Goal: Task Accomplishment & Management: Manage account settings

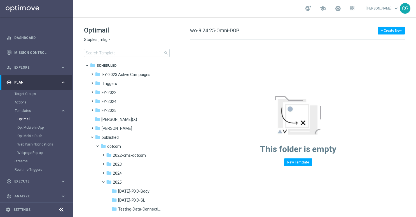
scroll to position [504, 0]
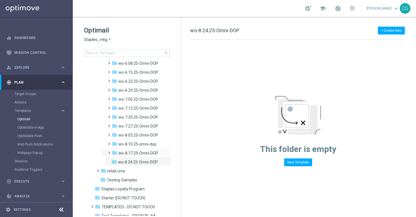
click at [108, 151] on span at bounding box center [108, 150] width 3 height 2
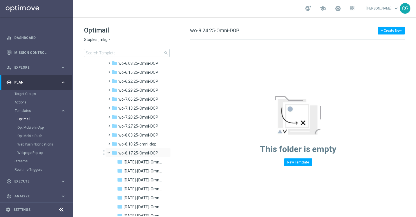
click at [110, 153] on span at bounding box center [111, 151] width 2 height 3
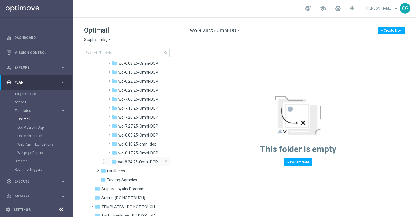
click at [166, 162] on icon "more_vert" at bounding box center [166, 161] width 4 height 4
click at [184, 139] on span "New Folder" at bounding box center [187, 139] width 17 height 4
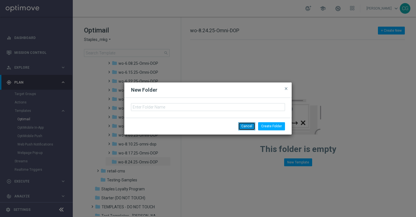
click at [246, 124] on button "Cancel" at bounding box center [246, 126] width 17 height 8
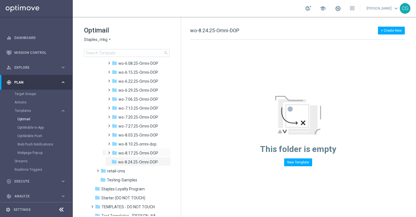
click at [109, 151] on span at bounding box center [108, 150] width 3 height 2
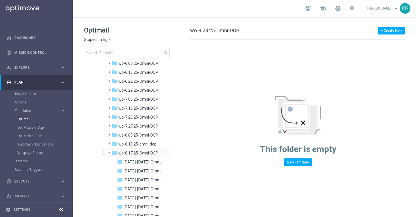
click at [110, 152] on span at bounding box center [111, 151] width 2 height 3
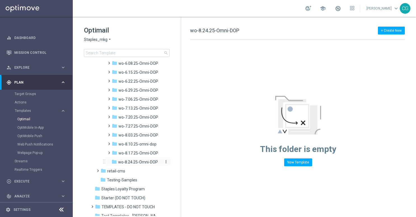
click at [167, 161] on icon "more_vert" at bounding box center [166, 161] width 4 height 4
click at [182, 139] on span "New Folder" at bounding box center [187, 139] width 17 height 4
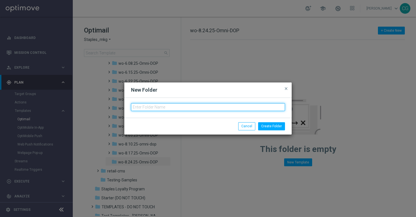
click at [171, 105] on input "text" at bounding box center [208, 107] width 154 height 8
type input "[DATE]-[DATE]-Omni-DOP"
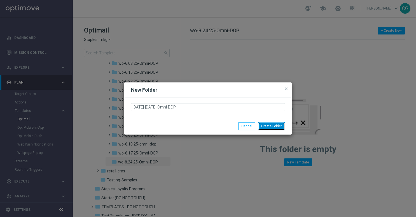
click at [266, 127] on button "Create Folder" at bounding box center [271, 126] width 27 height 8
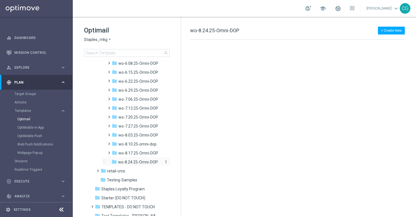
click at [164, 162] on icon "more_vert" at bounding box center [166, 161] width 4 height 4
click at [183, 139] on span "New Folder" at bounding box center [187, 139] width 17 height 4
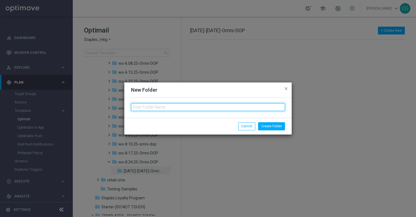
click at [172, 107] on input "text" at bounding box center [208, 107] width 154 height 8
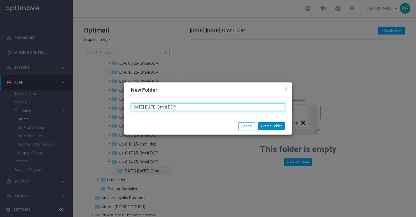
type input "[DATE]-[DATE]-Omni-DOP"
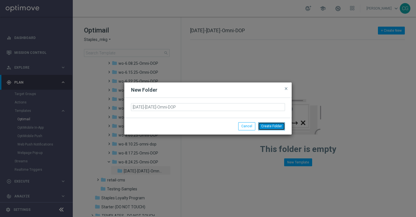
click at [268, 124] on button "Create Folder" at bounding box center [271, 126] width 27 height 8
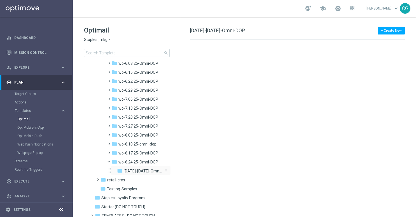
click at [165, 171] on icon "more_vert" at bounding box center [166, 170] width 4 height 4
click at [181, 153] on span "Rename" at bounding box center [185, 155] width 13 height 4
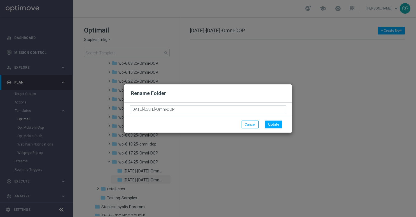
drag, startPoint x: 152, startPoint y: 108, endPoint x: 146, endPoint y: 109, distance: 5.4
click at [146, 109] on input "[DATE]-[DATE]-Omni-DOP" at bounding box center [208, 109] width 156 height 8
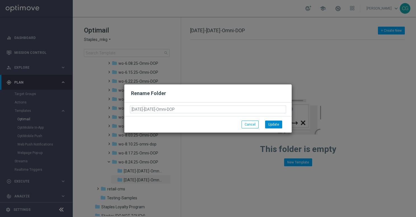
type input "[DATE]-[DATE]-Omni-DOP"
click at [269, 124] on button "Update" at bounding box center [273, 124] width 17 height 8
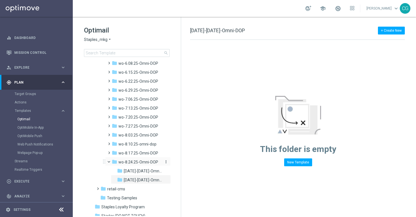
click at [166, 162] on icon "more_vert" at bounding box center [166, 161] width 4 height 4
click at [182, 139] on span "New Folder" at bounding box center [187, 139] width 17 height 4
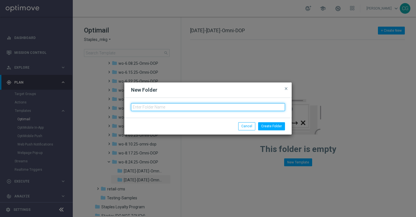
click at [192, 107] on input "text" at bounding box center [208, 107] width 154 height 8
type input "[DATE]-[DATE]-Omni-DOP"
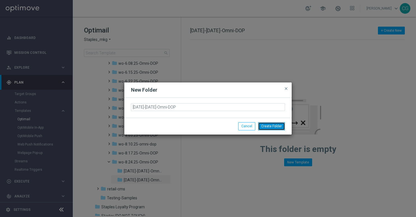
click at [271, 126] on button "Create Folder" at bounding box center [271, 126] width 27 height 8
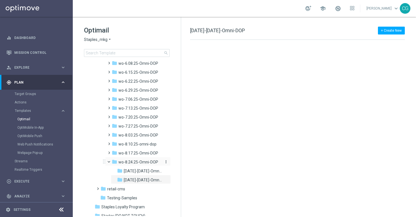
click at [165, 161] on icon "more_vert" at bounding box center [166, 161] width 4 height 4
click at [184, 138] on span "New Folder" at bounding box center [187, 139] width 17 height 4
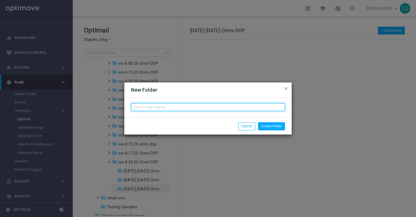
click at [181, 104] on input "text" at bounding box center [208, 107] width 154 height 8
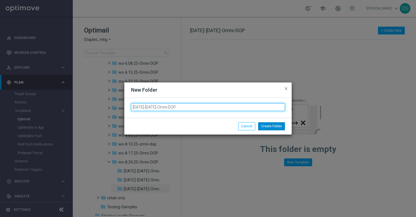
type input "[DATE]-[DATE]-Omni-DOP"
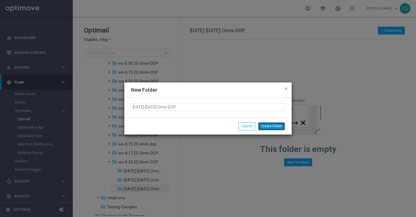
click at [272, 123] on button "Create Folder" at bounding box center [271, 126] width 27 height 8
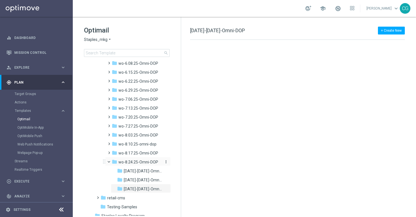
click at [165, 162] on icon "more_vert" at bounding box center [166, 161] width 4 height 4
click at [182, 140] on span "New Folder" at bounding box center [187, 139] width 17 height 4
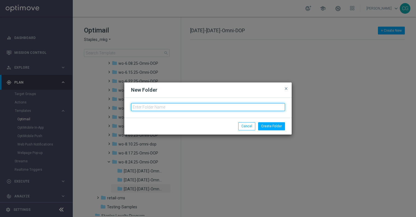
click at [200, 107] on input "text" at bounding box center [208, 107] width 154 height 8
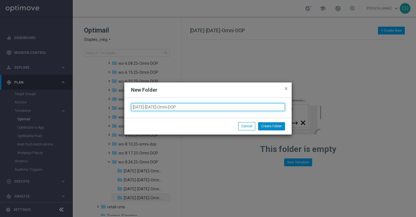
type input "[DATE]-[DATE]-Omni-DOP"
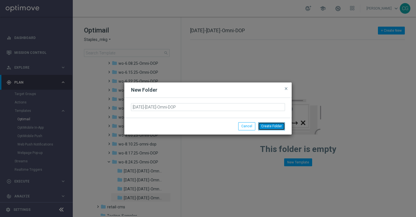
click at [271, 123] on button "Create Folder" at bounding box center [271, 126] width 27 height 8
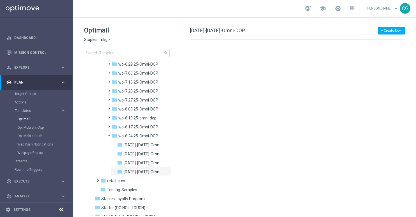
scroll to position [530, 0]
click at [166, 136] on icon "more_vert" at bounding box center [166, 135] width 4 height 4
click at [179, 135] on span "New Folder" at bounding box center [187, 136] width 17 height 4
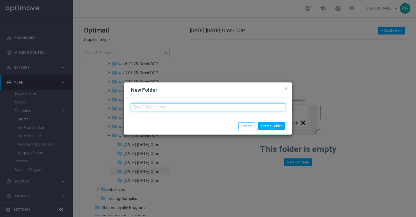
click at [175, 107] on input "text" at bounding box center [208, 107] width 154 height 8
type input "[DATE]-[DATE]-Omni-DOP"
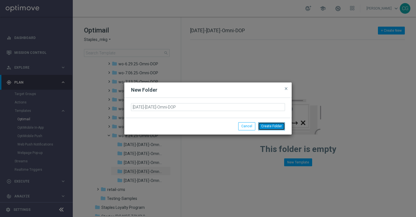
click at [274, 125] on button "Create Folder" at bounding box center [271, 126] width 27 height 8
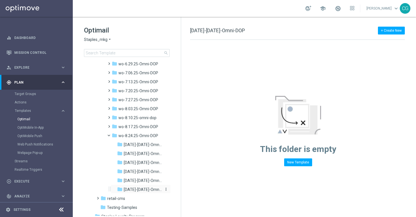
click at [165, 190] on icon "more_vert" at bounding box center [166, 189] width 4 height 4
click at [185, 165] on span "New Folder" at bounding box center [187, 166] width 17 height 4
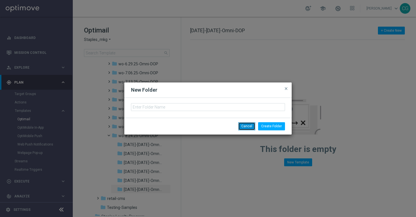
click at [254, 125] on button "Cancel" at bounding box center [246, 126] width 17 height 8
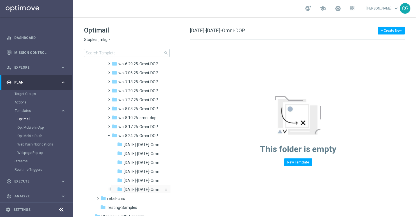
click at [165, 190] on icon "more_vert" at bounding box center [166, 189] width 4 height 4
click at [181, 171] on span "Rename" at bounding box center [185, 173] width 13 height 4
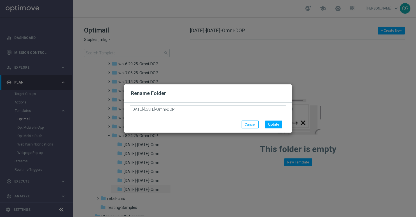
click at [139, 109] on input "[DATE]-[DATE]-Omni-DOP" at bounding box center [208, 109] width 156 height 8
type input "[DATE]-[DATE]-Omni-DOP"
click at [271, 124] on button "Update" at bounding box center [273, 124] width 17 height 8
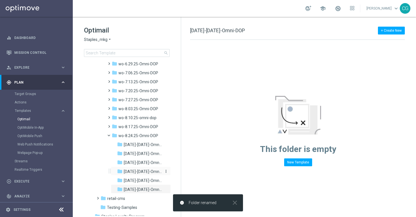
click at [139, 171] on span "[DATE]-[DATE]-Omni-DOP" at bounding box center [143, 171] width 38 height 5
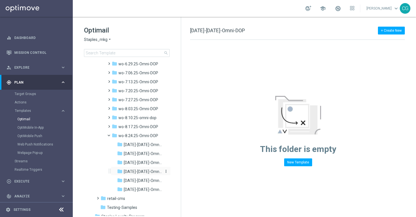
click at [165, 171] on icon "more_vert" at bounding box center [166, 171] width 4 height 4
click at [182, 148] on span "New Folder" at bounding box center [187, 148] width 17 height 4
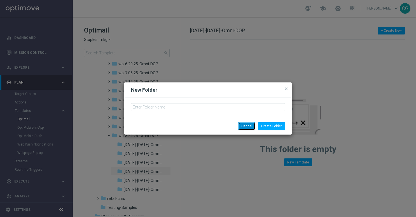
click at [250, 128] on button "Cancel" at bounding box center [246, 126] width 17 height 8
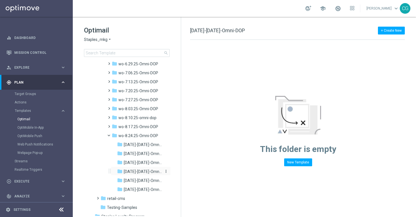
click at [165, 171] on icon "more_vert" at bounding box center [166, 171] width 4 height 4
click at [185, 155] on span "Rename" at bounding box center [185, 155] width 13 height 4
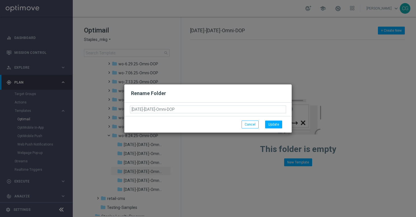
click at [137, 110] on input "[DATE]-[DATE]-Omni-DOP" at bounding box center [208, 109] width 156 height 8
click at [138, 109] on input "[DATE]-[DATE]-Omni-DOP" at bounding box center [208, 109] width 156 height 8
type input "[DATE]-[DATE]-Omni-DOP"
click at [273, 124] on button "Update" at bounding box center [273, 124] width 17 height 8
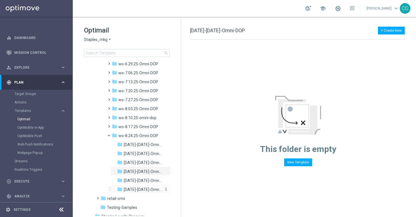
click at [164, 189] on icon "more_vert" at bounding box center [166, 189] width 4 height 4
click at [186, 171] on span "Rename" at bounding box center [185, 173] width 13 height 4
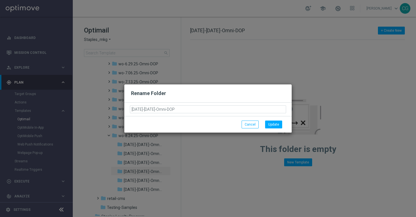
click at [138, 109] on input "[DATE]-[DATE]-Omni-DOP" at bounding box center [208, 109] width 156 height 8
type input "[DATE]-[DATE]-Omni-DOP"
click at [274, 121] on button "Update" at bounding box center [273, 124] width 17 height 8
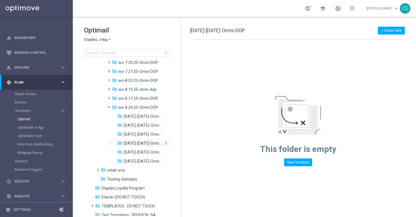
scroll to position [560, 0]
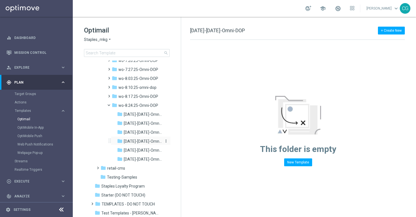
click at [164, 141] on icon "more_vert" at bounding box center [166, 141] width 4 height 4
click at [140, 151] on span "[DATE]-[DATE]-Omni-DOP" at bounding box center [143, 150] width 38 height 5
click at [164, 150] on icon "more_vert" at bounding box center [166, 150] width 4 height 4
click at [180, 155] on button "mode_edit Rename" at bounding box center [188, 157] width 36 height 7
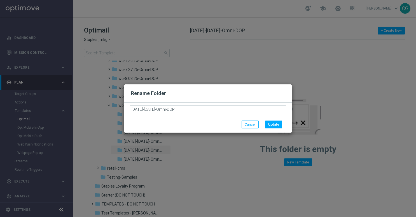
drag, startPoint x: 189, startPoint y: 110, endPoint x: 127, endPoint y: 109, distance: 62.4
click at [127, 109] on div "Rename Folder [DATE]-[DATE]-Omni-DOP Cancel Update" at bounding box center [207, 108] width 167 height 48
click at [252, 123] on button "Cancel" at bounding box center [250, 124] width 17 height 8
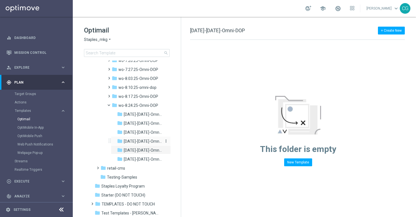
click at [165, 142] on icon "more_vert" at bounding box center [166, 141] width 4 height 4
click at [181, 147] on span "Rename" at bounding box center [185, 148] width 13 height 4
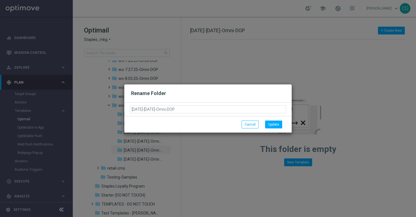
drag, startPoint x: 197, startPoint y: 107, endPoint x: 113, endPoint y: 106, distance: 84.8
click at [113, 106] on modal-container "Rename Folder [DATE]-[DATE]-[GEOGRAPHIC_DATA]-DOP Cancel Update" at bounding box center [208, 108] width 416 height 217
type input "[DATE]-[DATE]-Omni-DOP-1"
click at [271, 125] on button "Update" at bounding box center [273, 124] width 17 height 8
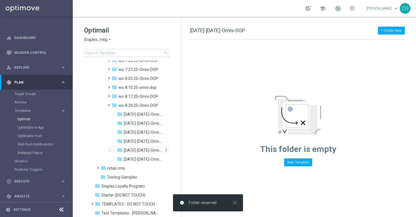
click at [167, 149] on icon "more_vert" at bounding box center [166, 150] width 4 height 4
click at [177, 157] on icon "mode_edit" at bounding box center [175, 157] width 8 height 4
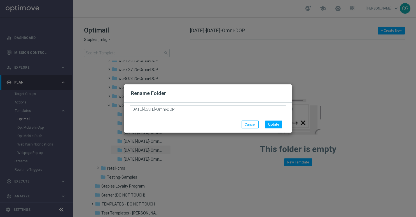
click at [140, 109] on input "[DATE]-[DATE]-Omni-DOP" at bounding box center [208, 109] width 156 height 8
click at [139, 109] on input "[DATE]-[DATE]-Omni-DOP" at bounding box center [208, 109] width 156 height 8
drag, startPoint x: 157, startPoint y: 109, endPoint x: 146, endPoint y: 109, distance: 10.9
click at [146, 109] on input "[DATE]-[DATE]-Omni-DOP" at bounding box center [208, 109] width 156 height 8
type input "[DATE]-[DATE]-Omni-DOP"
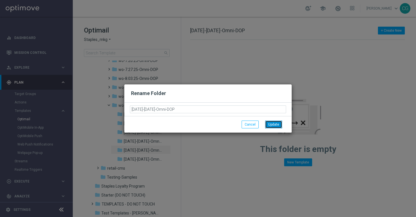
click at [277, 124] on button "Update" at bounding box center [273, 124] width 17 height 8
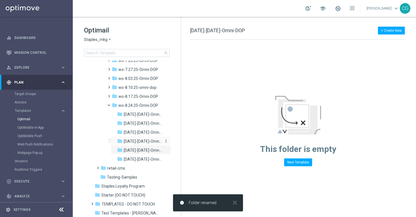
click at [165, 140] on icon "more_vert" at bounding box center [166, 141] width 4 height 4
click at [179, 148] on span "Rename" at bounding box center [185, 148] width 13 height 4
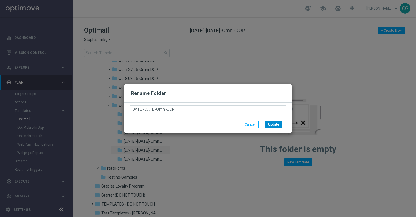
type input "[DATE]-[DATE]-Omni-DOP"
click at [273, 122] on button "Update" at bounding box center [273, 124] width 17 height 8
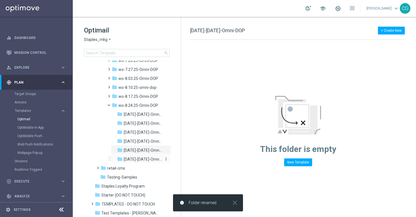
click at [165, 159] on icon "more_vert" at bounding box center [166, 158] width 4 height 4
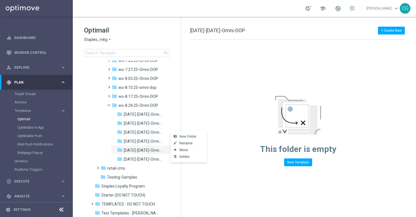
click at [185, 136] on span "New Folder" at bounding box center [187, 136] width 17 height 4
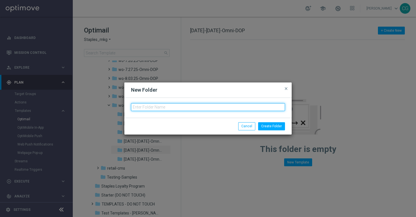
click at [179, 106] on input "text" at bounding box center [208, 107] width 154 height 8
click at [140, 108] on input "[DATE]-[DATE]-Omni-DOP" at bounding box center [208, 107] width 154 height 8
type input "[DATE]-[DATE]-Omni-DOP"
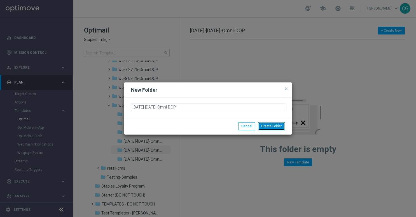
click at [276, 127] on button "Create Folder" at bounding box center [271, 126] width 27 height 8
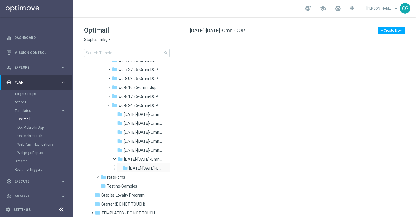
click at [166, 168] on icon "more_vert" at bounding box center [166, 167] width 4 height 4
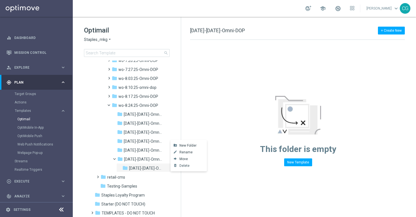
click at [180, 166] on span "Delete" at bounding box center [184, 165] width 10 height 4
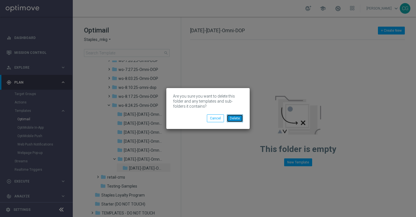
click at [234, 121] on button "Delete" at bounding box center [235, 118] width 16 height 8
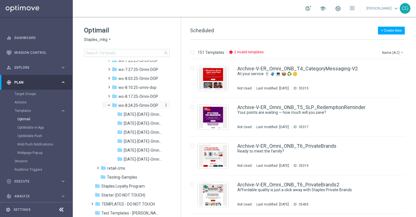
click at [164, 106] on icon "more_vert" at bounding box center [166, 105] width 4 height 4
click at [177, 105] on icon "create_new_folder" at bounding box center [175, 106] width 8 height 4
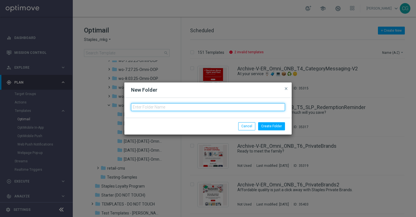
click at [184, 104] on input "text" at bounding box center [208, 107] width 154 height 8
type input "[DATE]-[DATE]-Omni-DOP"
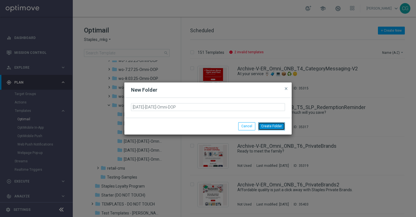
click at [266, 126] on button "Create Folder" at bounding box center [271, 126] width 27 height 8
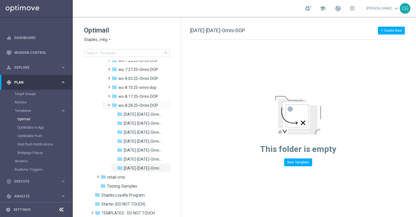
click at [110, 104] on span at bounding box center [111, 103] width 2 height 3
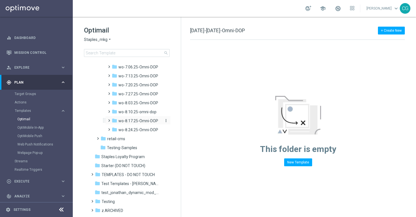
scroll to position [536, 0]
